Goal: Transaction & Acquisition: Purchase product/service

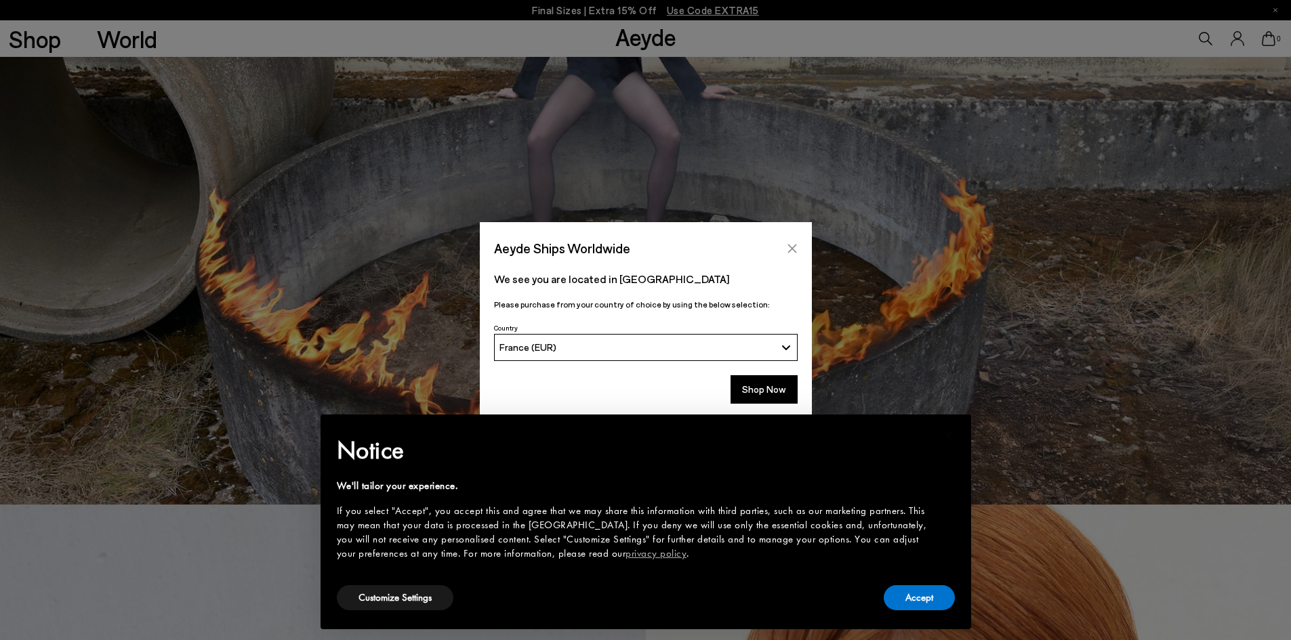
click at [795, 255] on button "Close" at bounding box center [792, 249] width 20 height 20
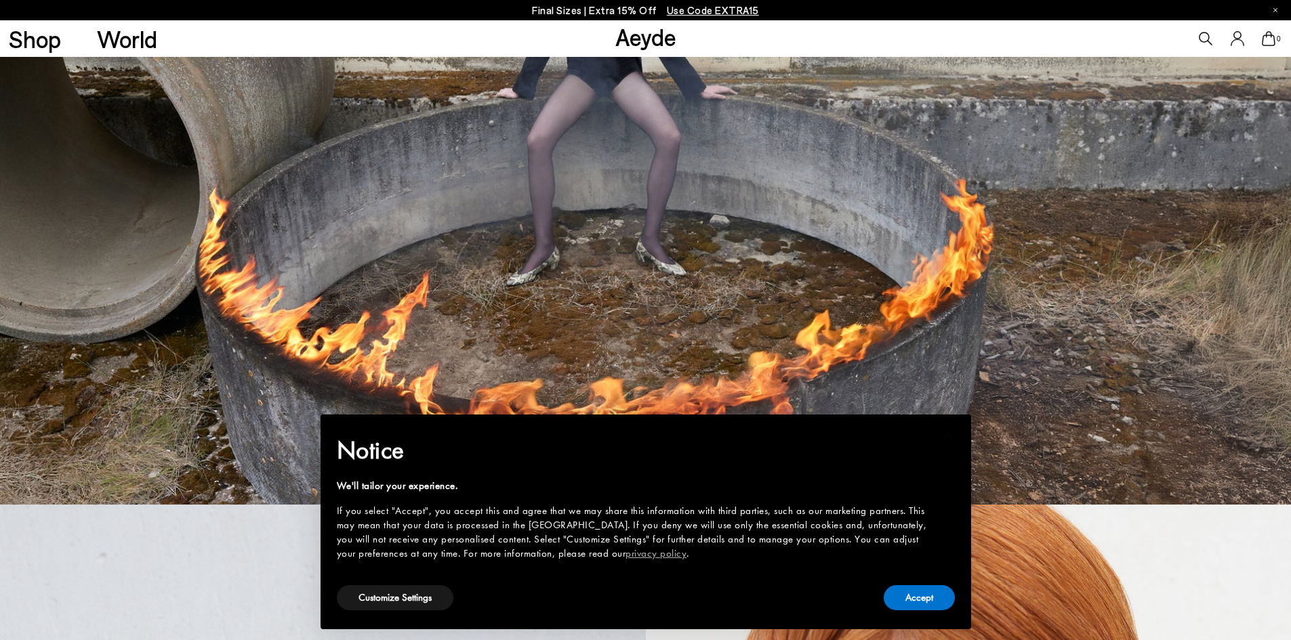
scroll to position [407, 0]
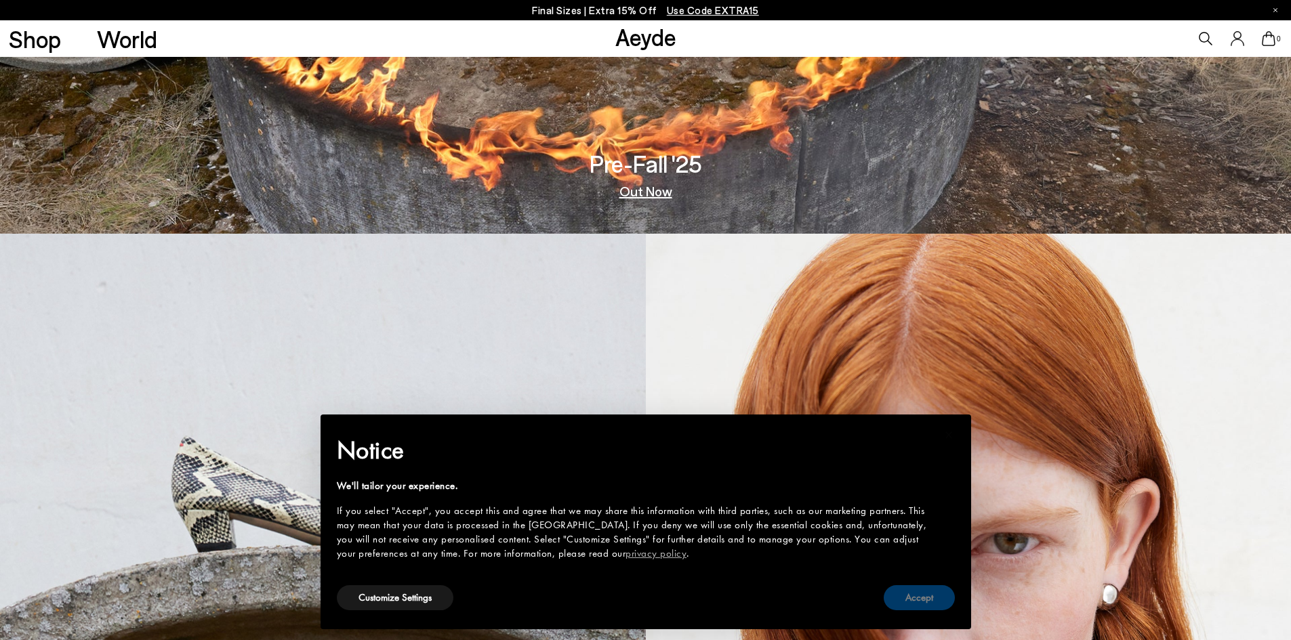
click at [926, 603] on button "Accept" at bounding box center [919, 597] width 71 height 25
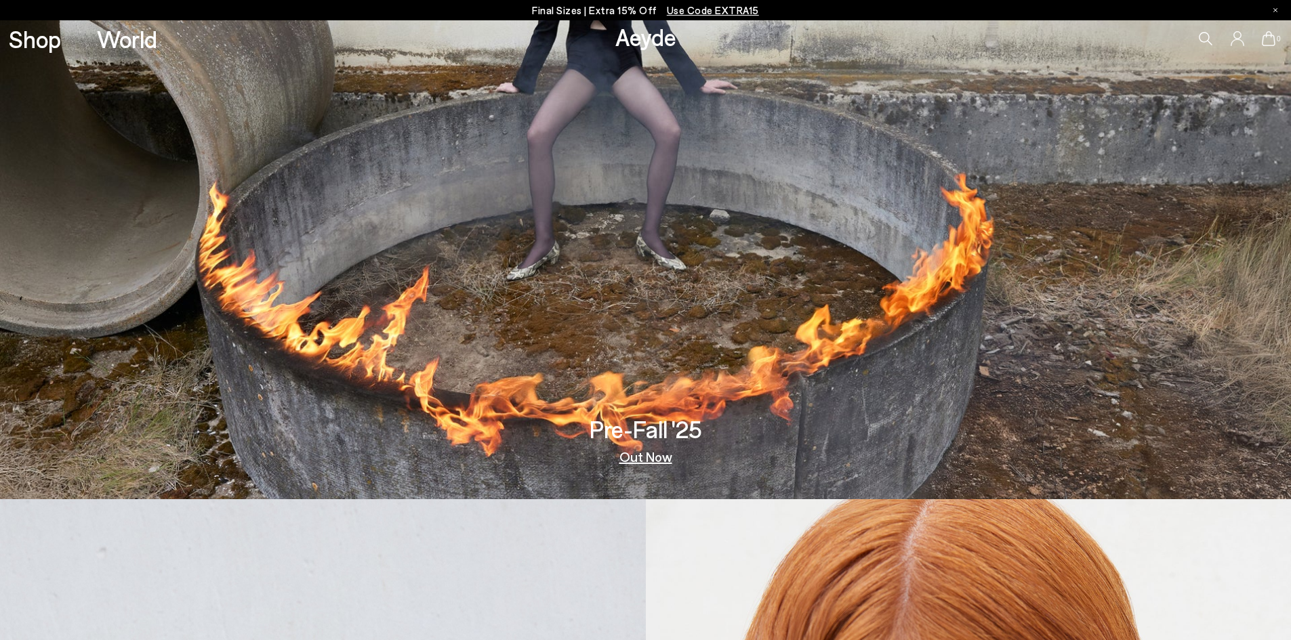
scroll to position [0, 0]
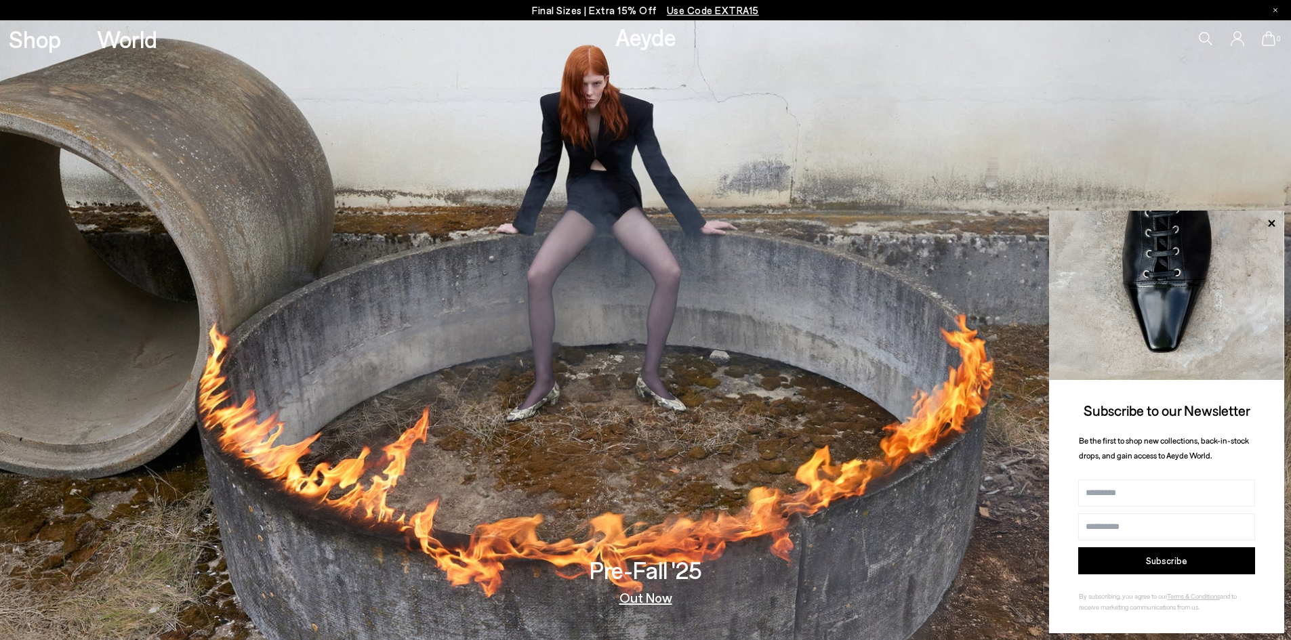
click at [578, 12] on p "Final Sizes | Extra 15% Off Use Code EXTRA15" at bounding box center [645, 10] width 227 height 17
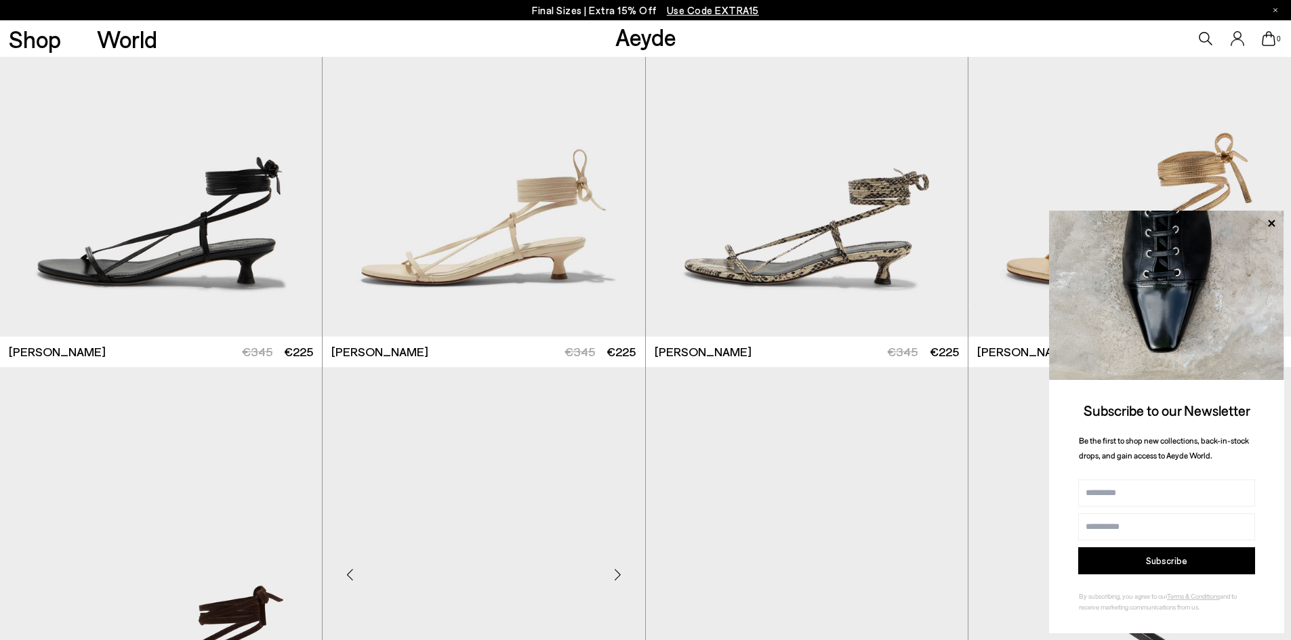
scroll to position [339, 0]
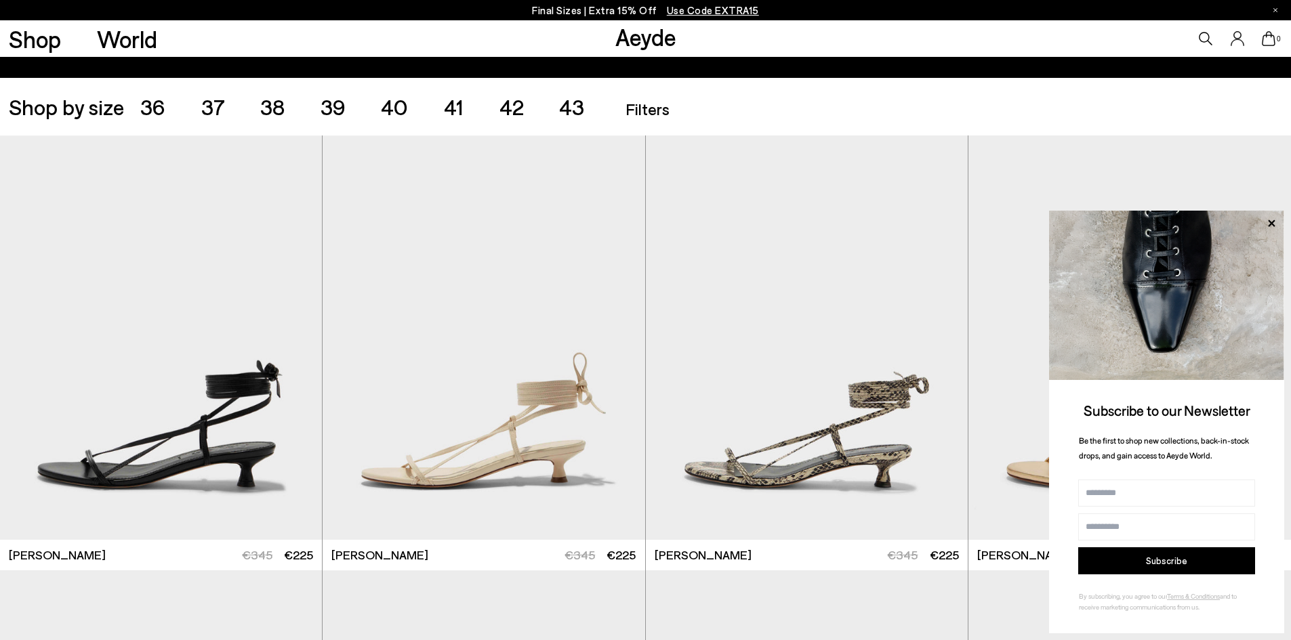
click at [94, 108] on span "Shop by size" at bounding box center [66, 107] width 115 height 22
